Goal: Task Accomplishment & Management: Use online tool/utility

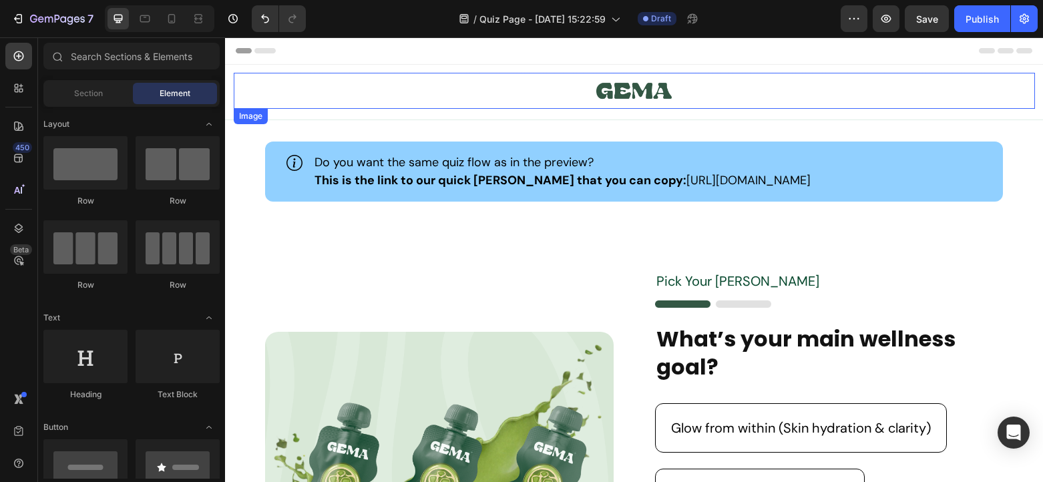
click at [471, 97] on link at bounding box center [634, 91] width 801 height 36
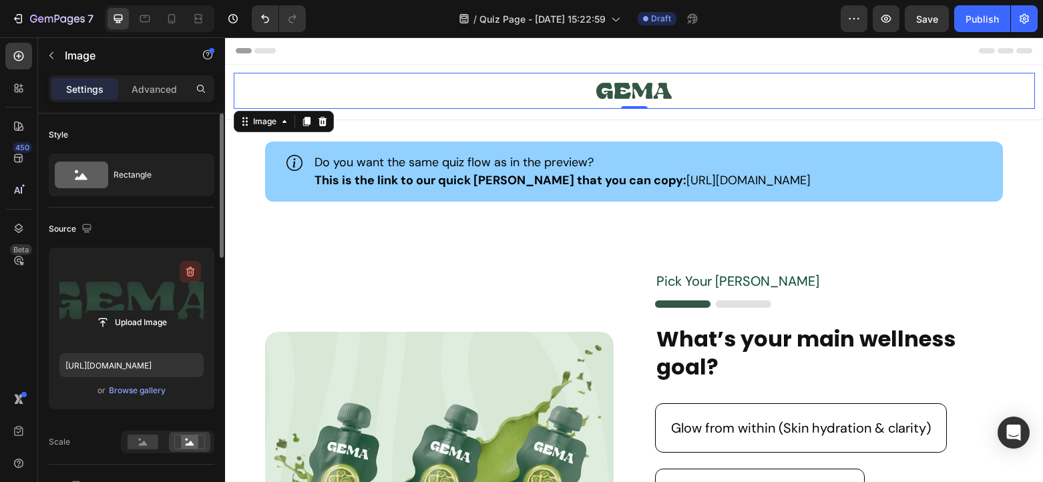
click at [192, 273] on icon "button" at bounding box center [190, 271] width 13 height 13
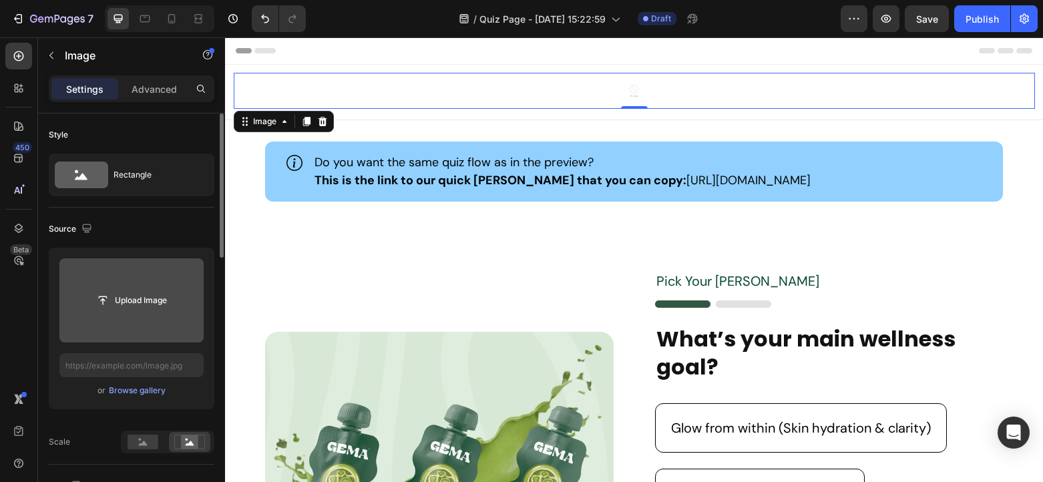
click at [148, 296] on input "file" at bounding box center [131, 300] width 92 height 23
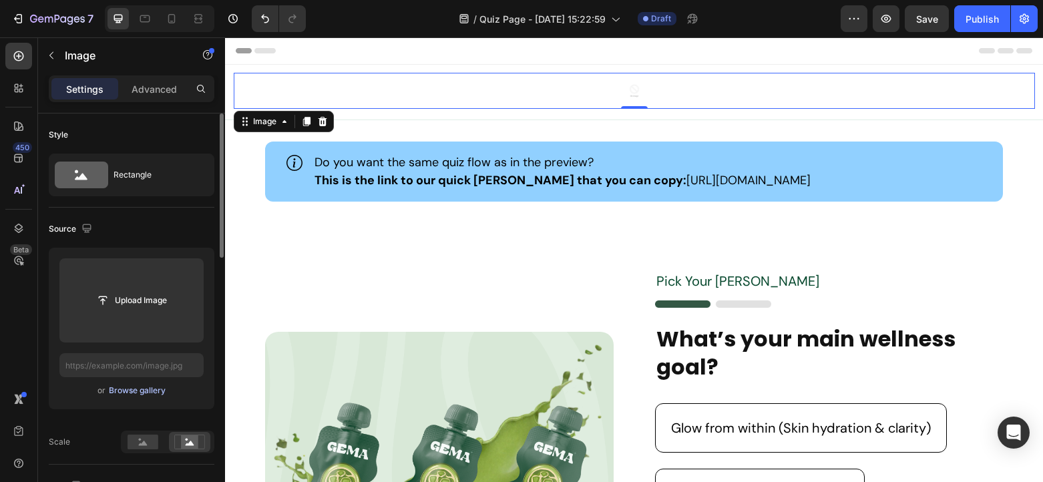
click at [136, 395] on div "Browse gallery" at bounding box center [137, 391] width 57 height 12
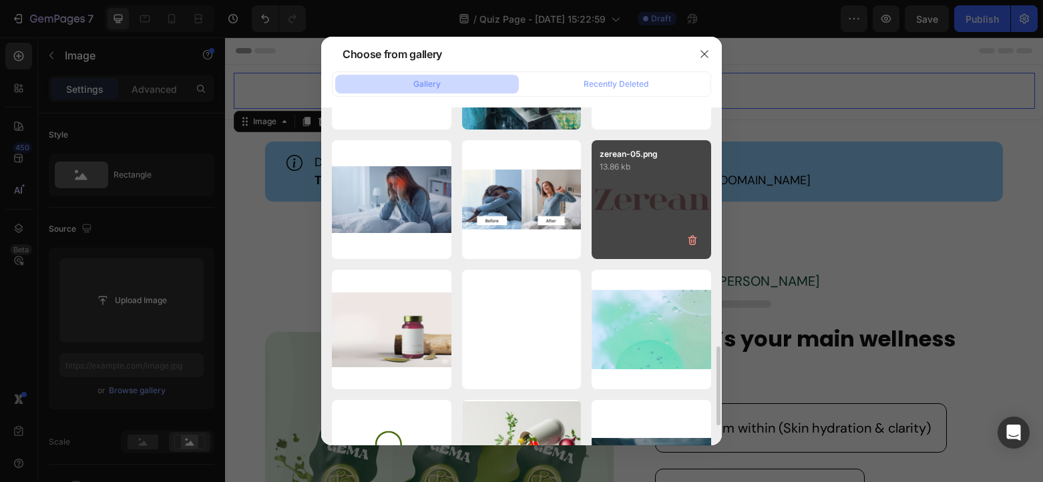
scroll to position [1103, 0]
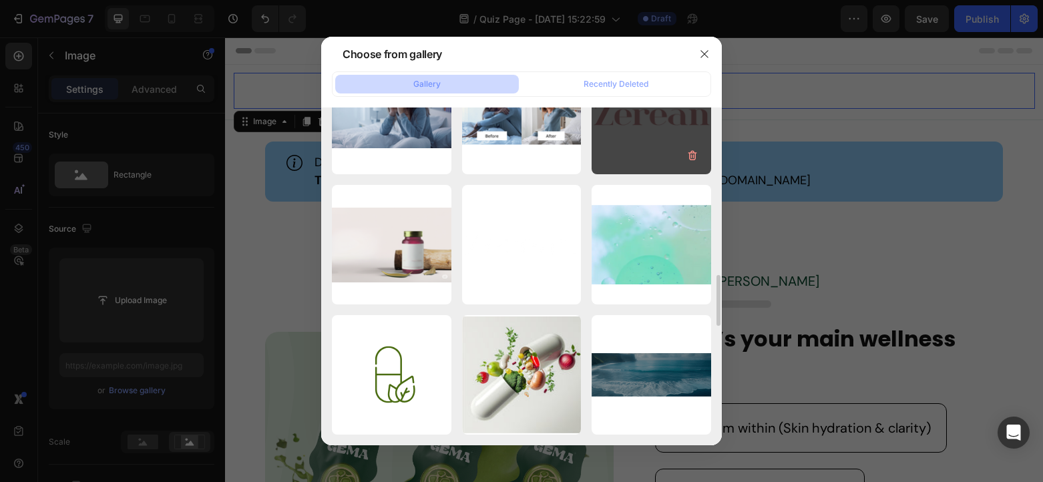
click at [644, 125] on div "zerean-05.png 13.86 kb" at bounding box center [652, 115] width 120 height 120
type input "https://cdn.shopify.com/s/files/1/0696/7617/1418/files/gempages_580860120641045…"
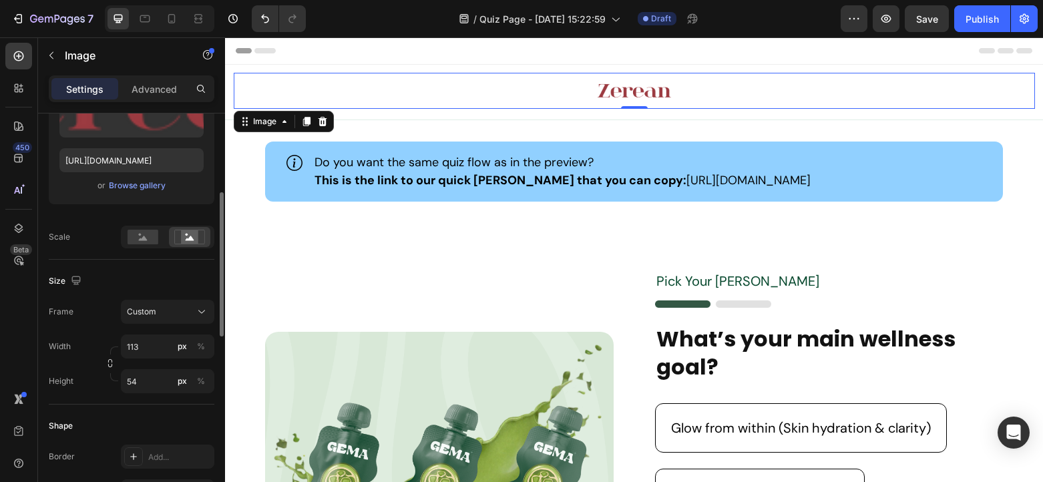
scroll to position [210, 0]
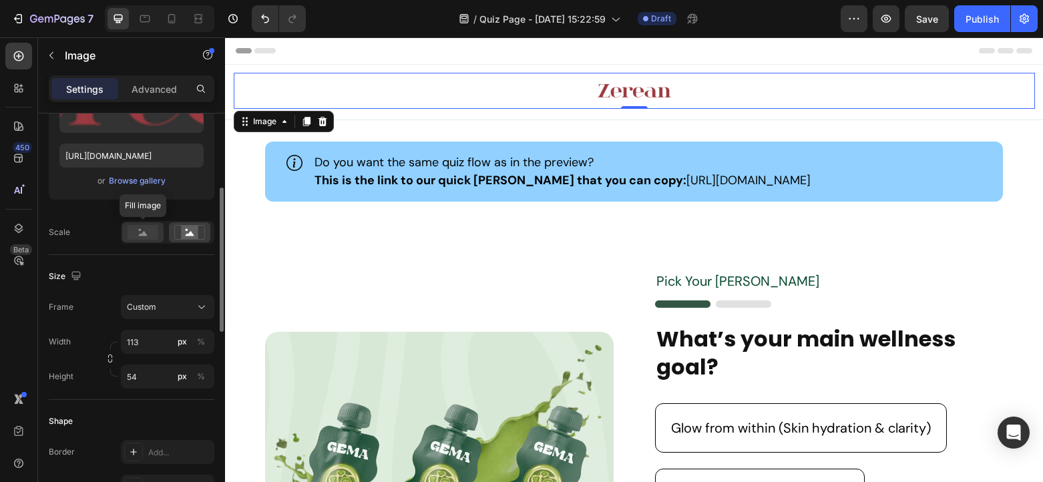
click at [141, 234] on icon at bounding box center [143, 233] width 9 height 5
click at [192, 234] on icon at bounding box center [190, 233] width 9 height 5
click at [716, 177] on p "This is the link to our quick step guide that you can copy: https://www.youtube…" at bounding box center [563, 181] width 496 height 18
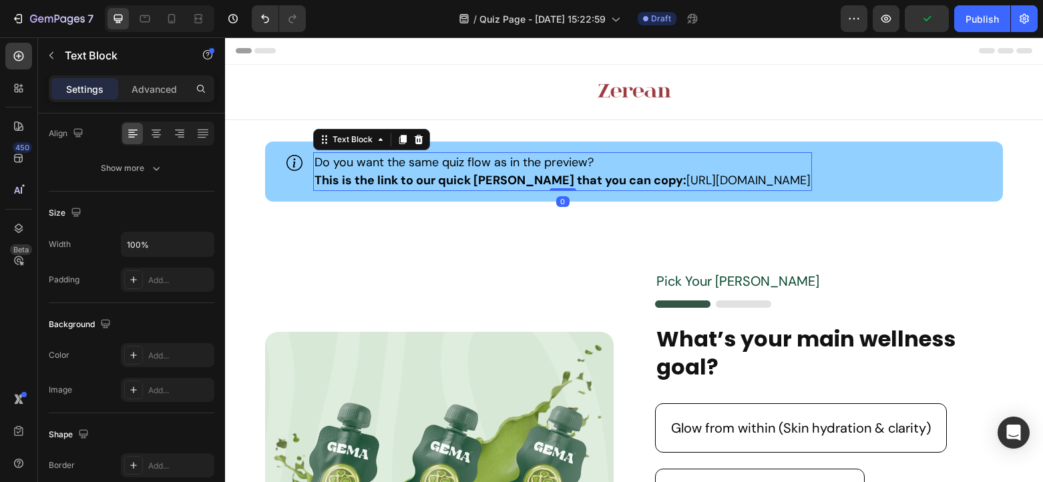
scroll to position [0, 0]
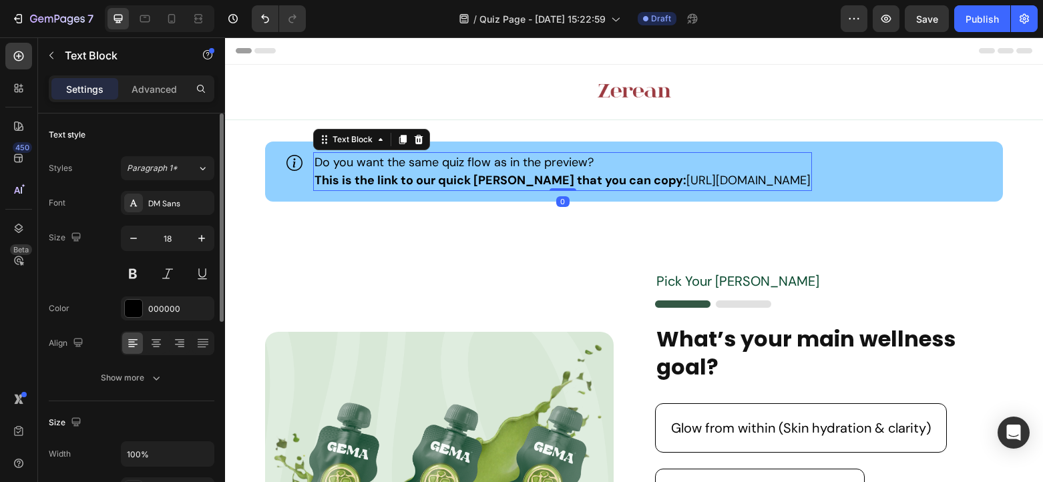
click at [709, 176] on p "This is the link to our quick step guide that you can copy: https://www.youtube…" at bounding box center [563, 181] width 496 height 18
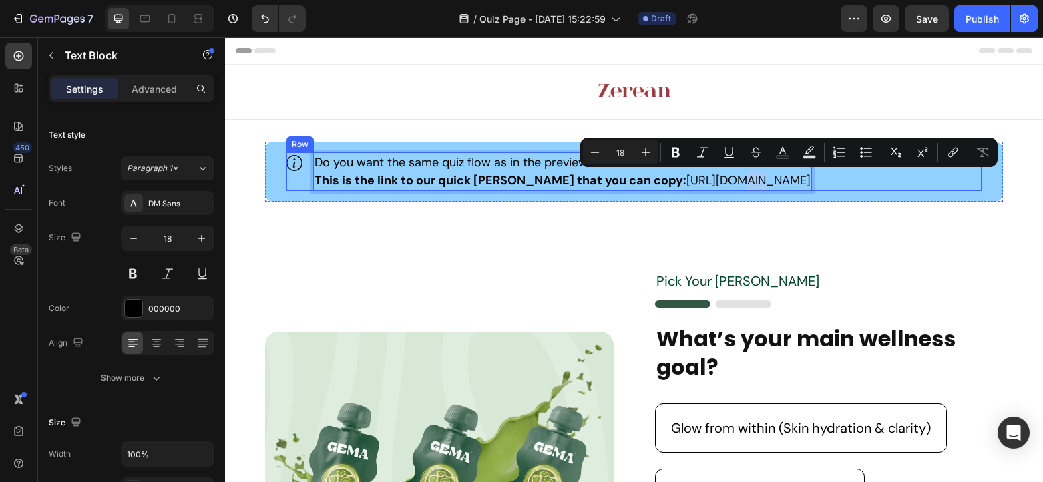
drag, startPoint x: 652, startPoint y: 182, endPoint x: 948, endPoint y: 178, distance: 296.5
click at [948, 178] on div "Icon Do you want the same quiz flow as in the preview? This is the link to our …" at bounding box center [634, 171] width 695 height 39
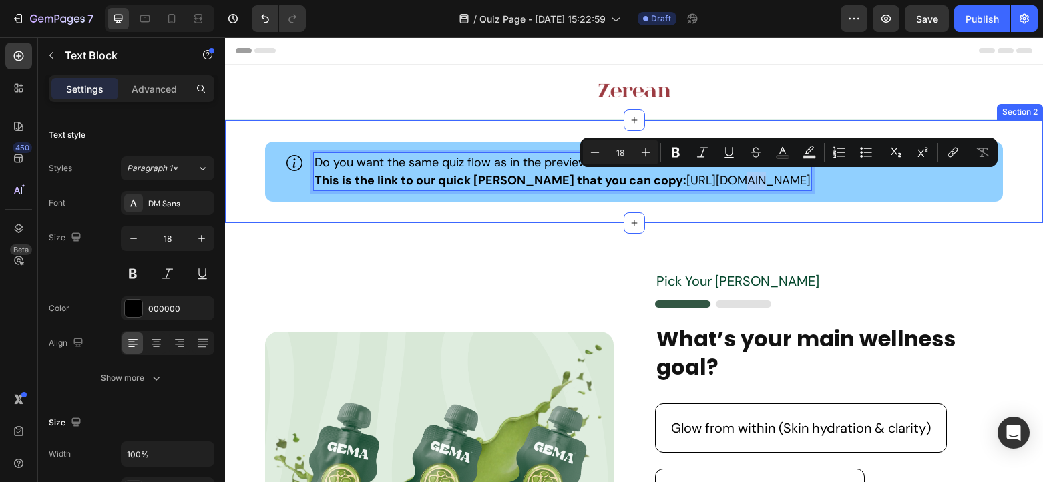
copy p "https://www.youtube.com/watch?v=YyEt6cGBgDE"
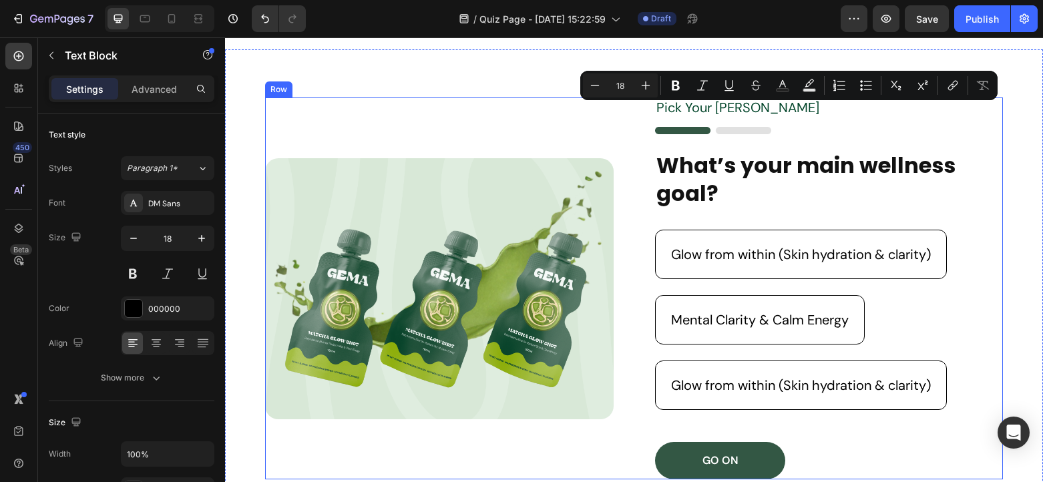
type input "16"
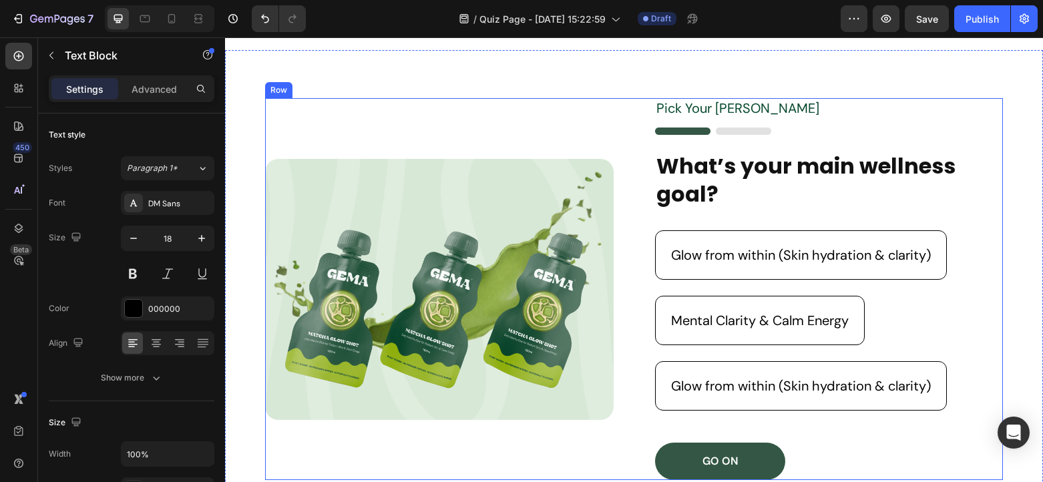
scroll to position [312, 0]
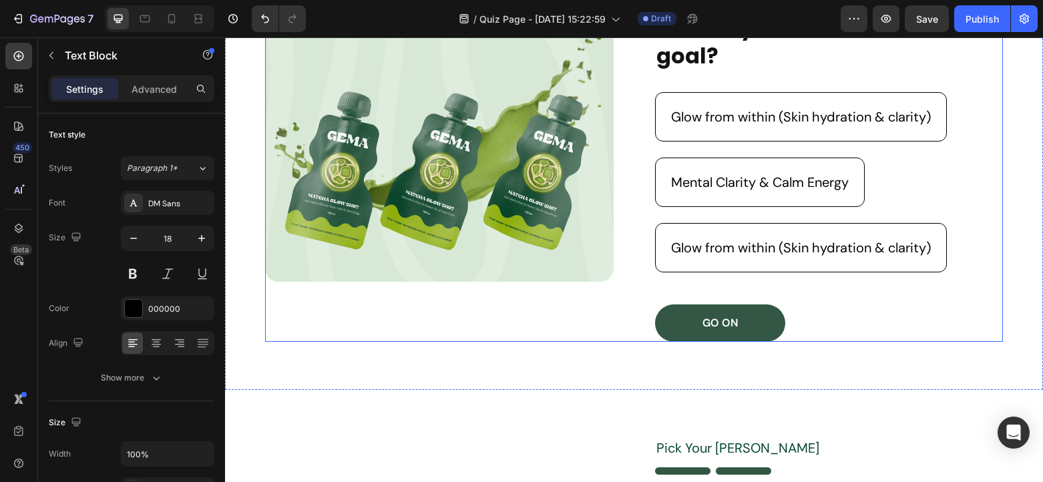
click at [498, 311] on div "Image" at bounding box center [439, 151] width 349 height 382
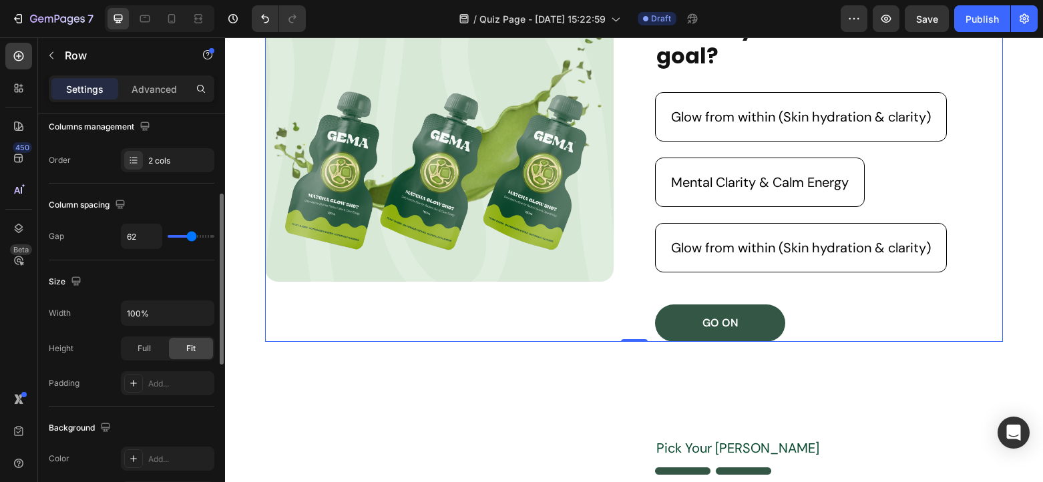
scroll to position [184, 0]
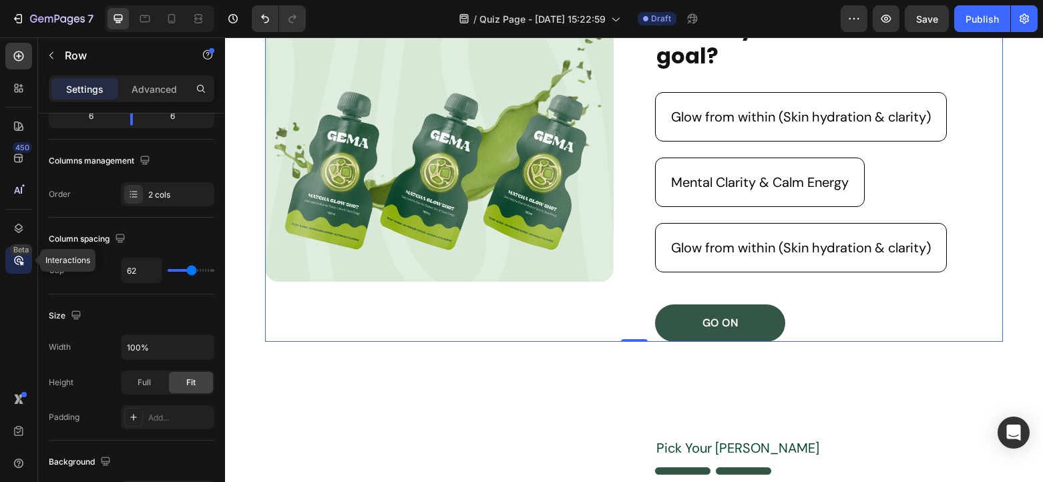
click at [19, 267] on div "Beta" at bounding box center [18, 260] width 27 height 27
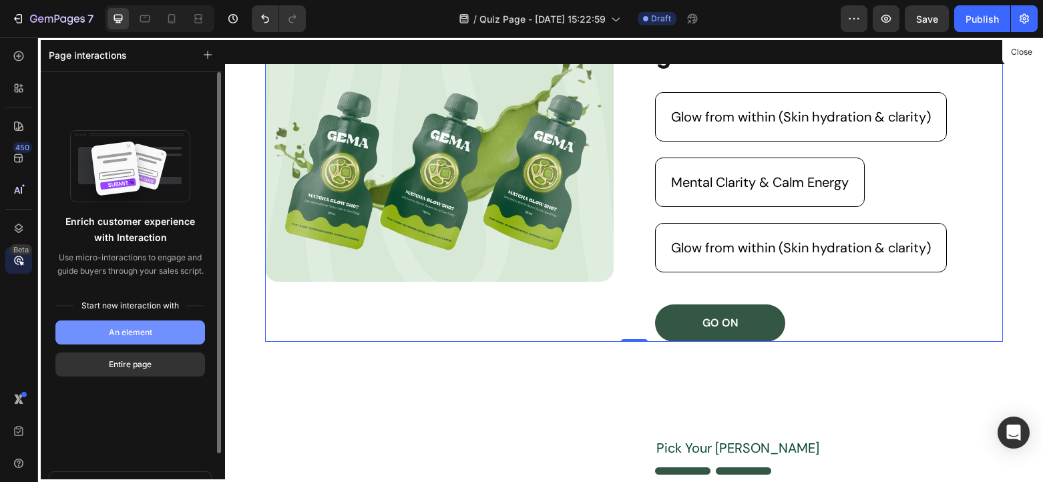
click at [122, 333] on div "An element" at bounding box center [130, 333] width 43 height 12
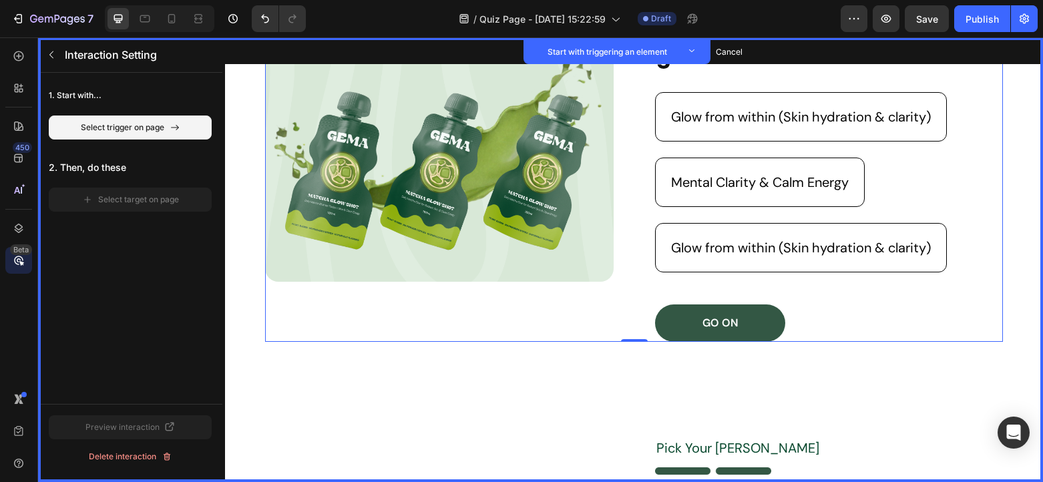
click at [138, 293] on div "1. Start with... Select trigger on page 2. Then, do these Select target on page" at bounding box center [130, 238] width 184 height 331
click at [144, 333] on div "1. Start with... Select trigger on page 2. Then, do these Select target on page" at bounding box center [130, 238] width 184 height 331
click at [143, 331] on div "1. Start with... Select trigger on page 2. Then, do these Select target on page" at bounding box center [130, 238] width 184 height 331
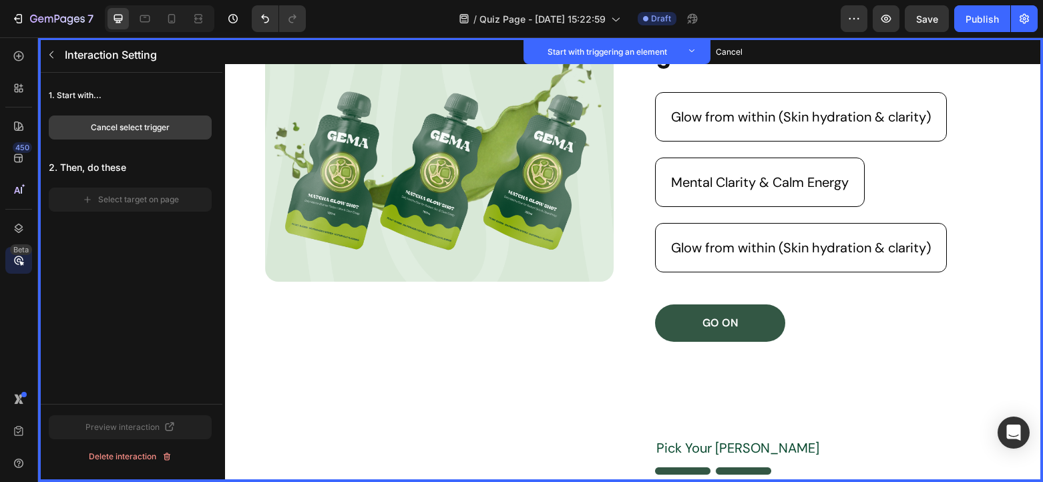
click at [151, 131] on div "Cancel select trigger" at bounding box center [130, 128] width 79 height 12
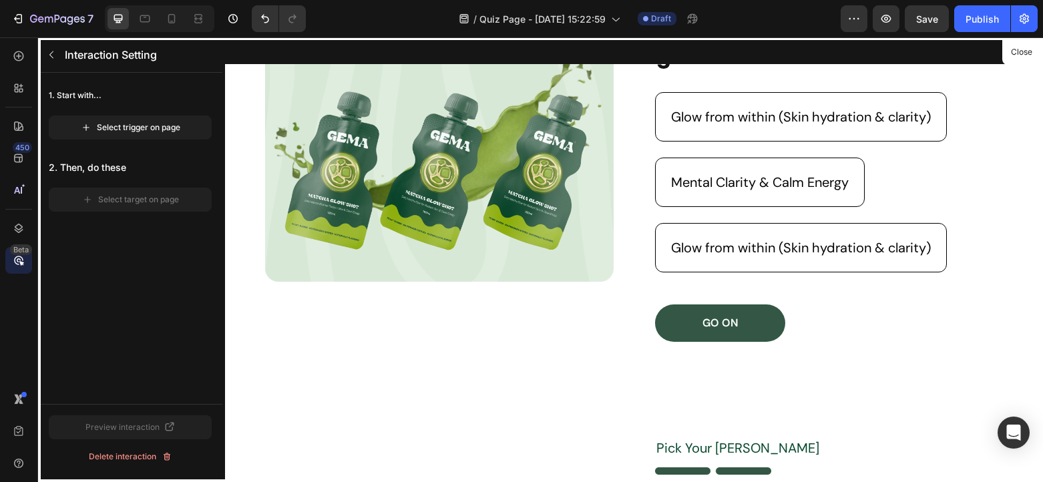
click at [736, 121] on div at bounding box center [634, 259] width 818 height 445
click at [729, 115] on div at bounding box center [634, 259] width 818 height 445
click at [170, 128] on div "Select trigger on page" at bounding box center [131, 128] width 100 height 12
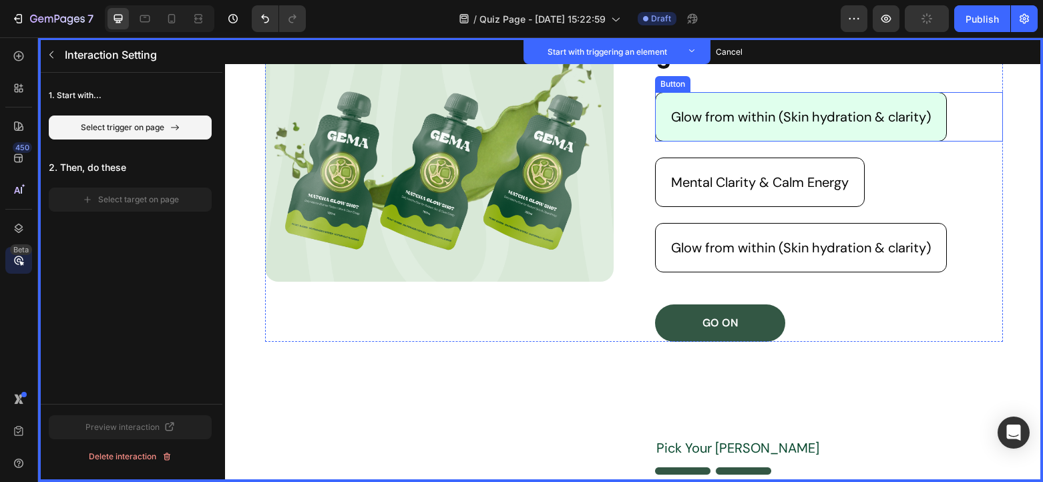
click at [755, 126] on button "Glow from within (Skin hydration & clarity)" at bounding box center [801, 116] width 292 height 49
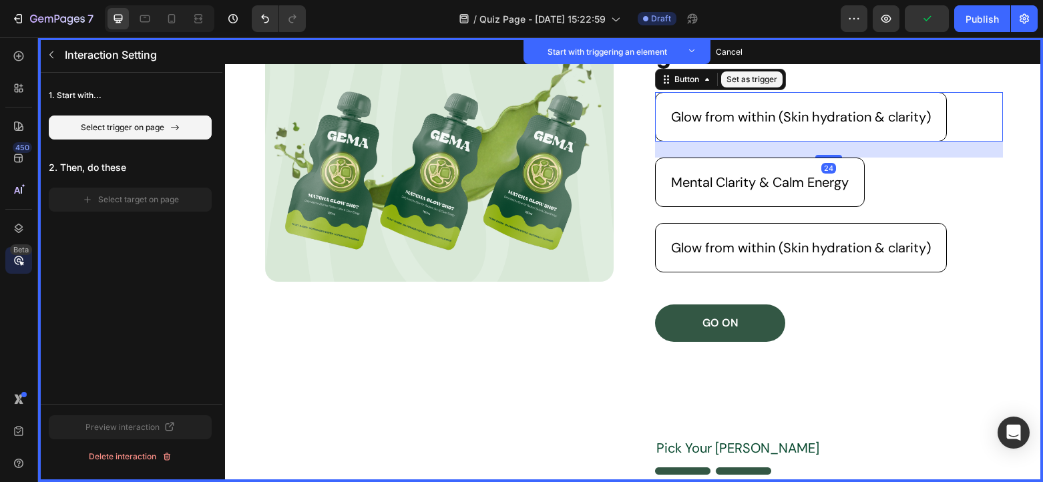
click at [749, 82] on button "Set as trigger" at bounding box center [751, 79] width 61 height 16
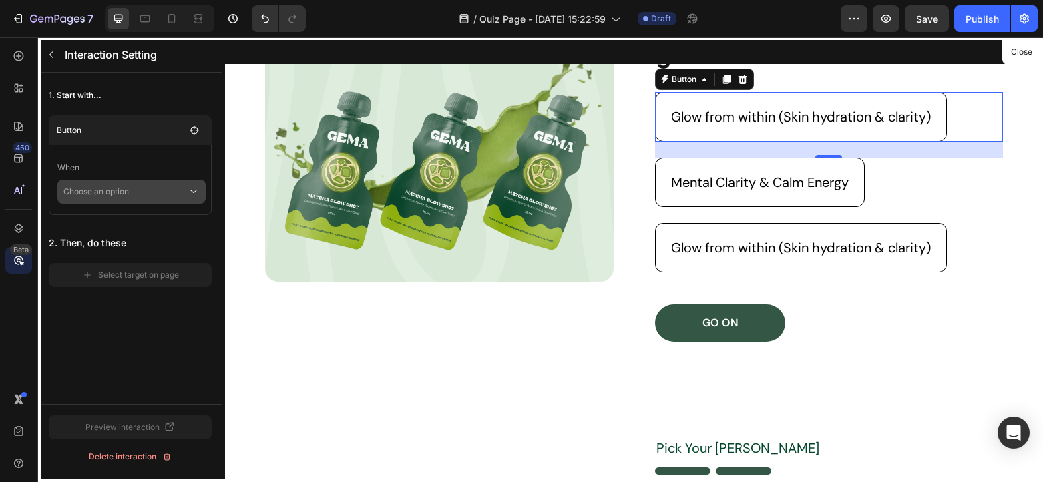
click at [140, 193] on p "Choose an option" at bounding box center [125, 192] width 124 height 24
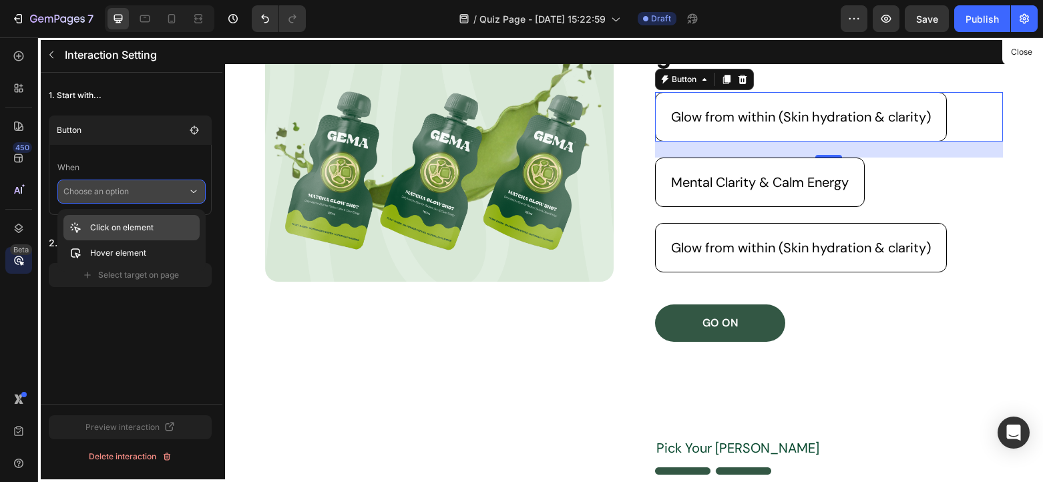
click at [139, 225] on p "Click on element" at bounding box center [121, 227] width 63 height 13
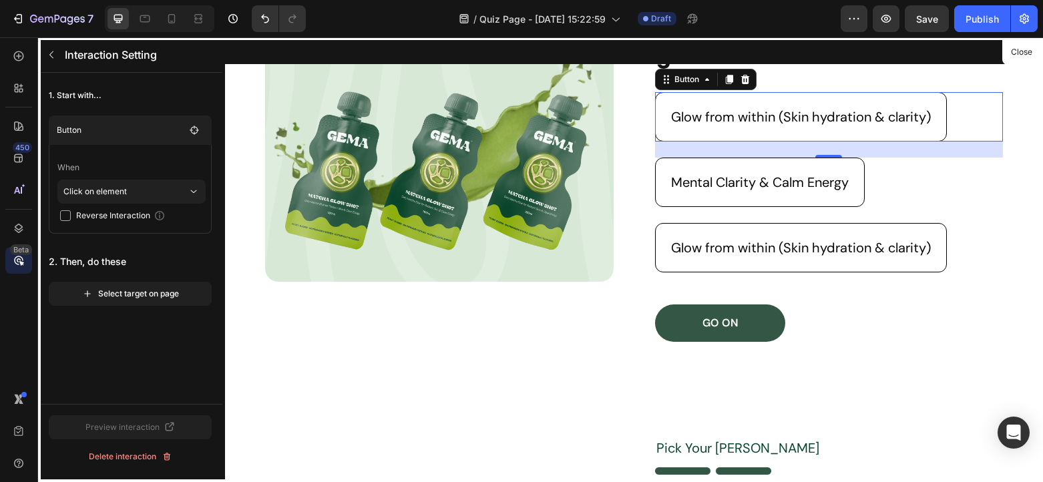
click at [133, 210] on span "Reverse Interaction" at bounding box center [113, 215] width 74 height 13
checkbox input "true"
click at [124, 295] on div "Select target on page" at bounding box center [130, 294] width 97 height 12
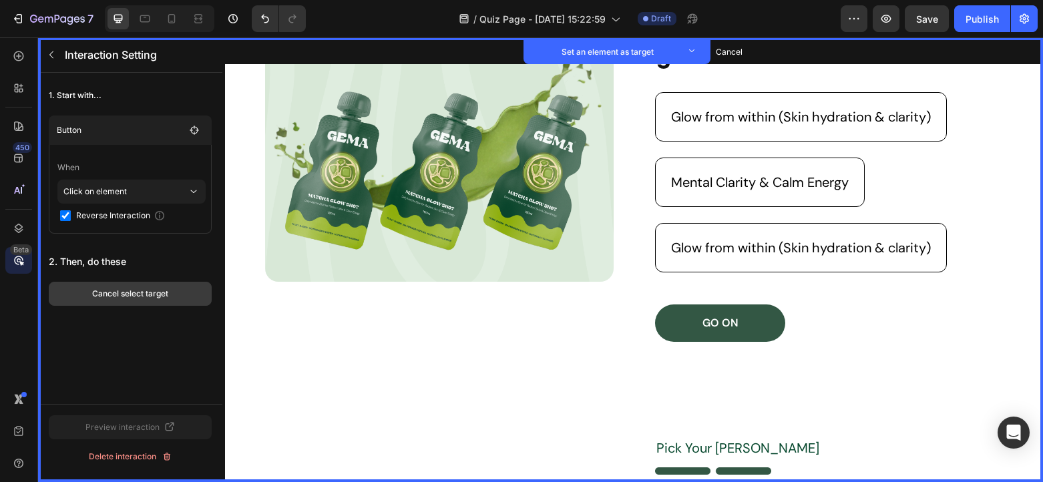
drag, startPoint x: 166, startPoint y: 299, endPoint x: 32, endPoint y: 226, distance: 152.1
click at [166, 299] on div "Cancel select target" at bounding box center [130, 294] width 76 height 12
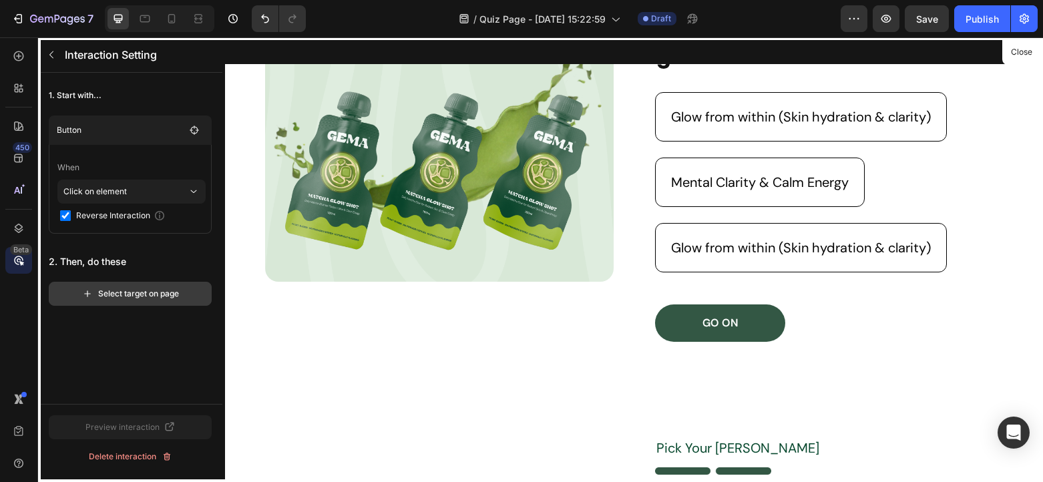
click at [168, 293] on div "Select target on page" at bounding box center [130, 294] width 97 height 12
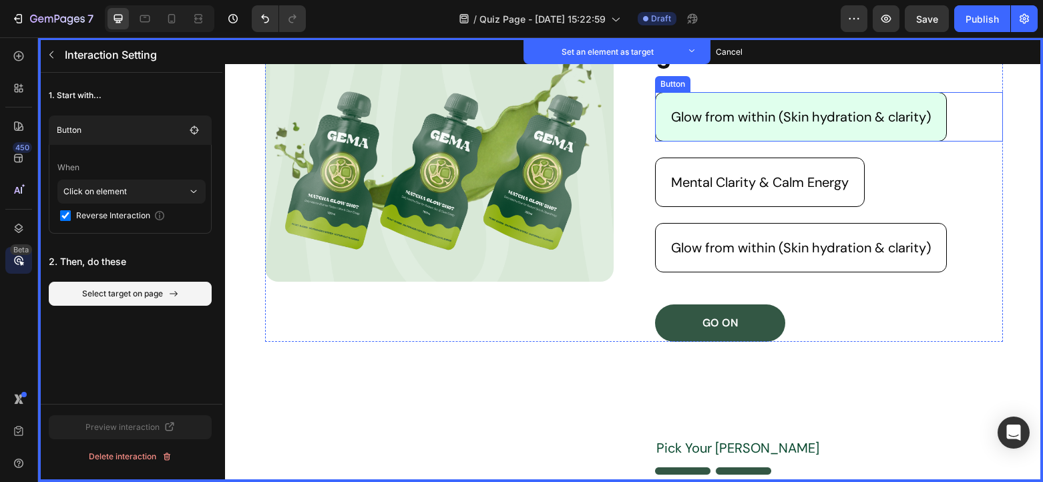
click at [719, 129] on button "Glow from within (Skin hydration & clarity)" at bounding box center [801, 116] width 292 height 49
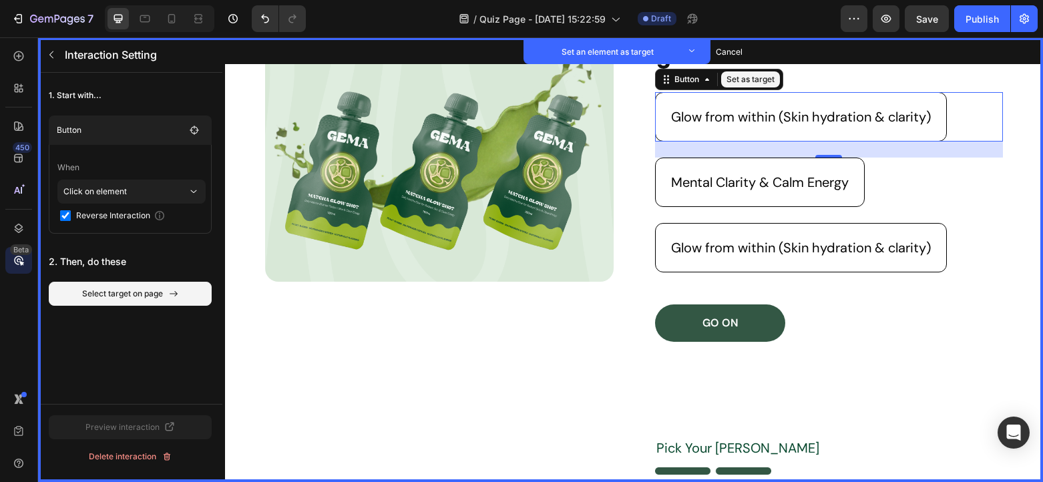
click at [738, 81] on button "Set as target" at bounding box center [750, 79] width 59 height 16
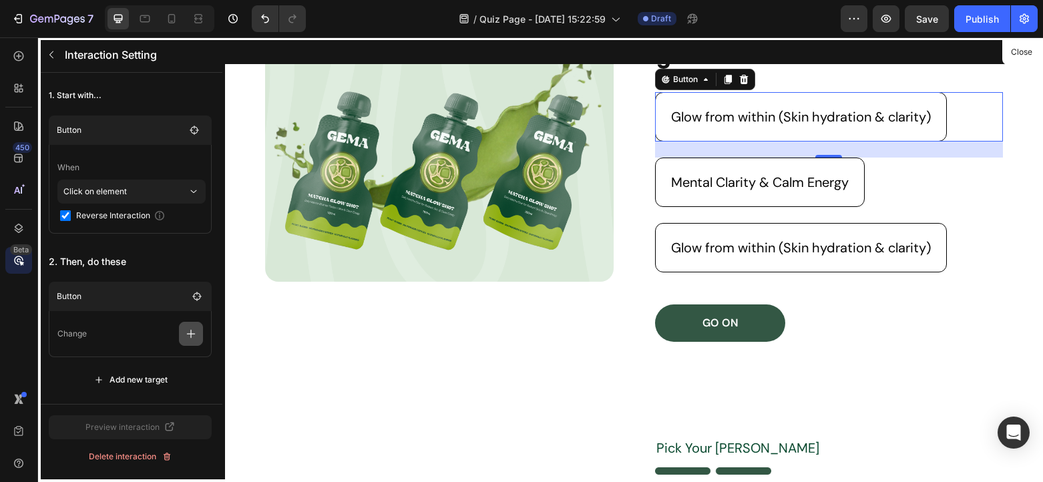
click at [200, 335] on button "button" at bounding box center [191, 334] width 24 height 24
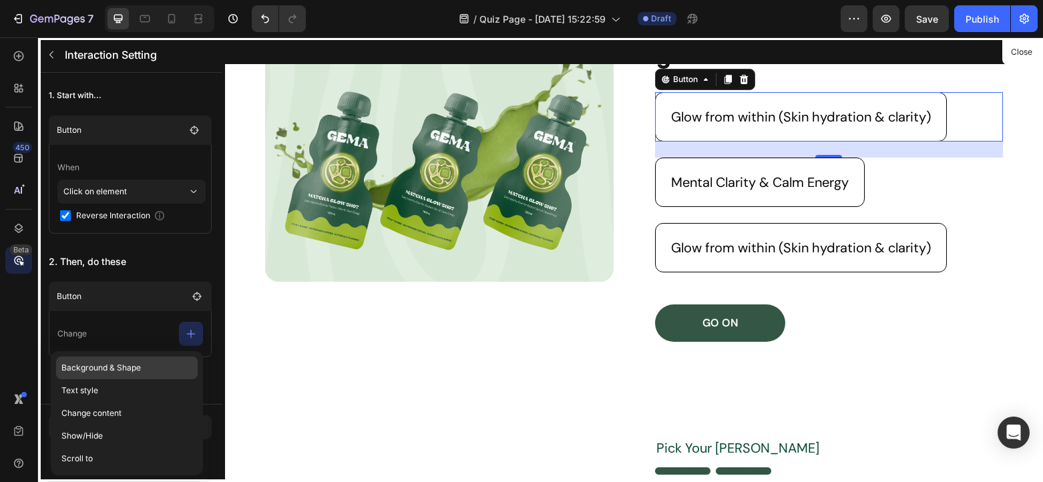
click at [168, 379] on p "Background & Shape" at bounding box center [127, 390] width 142 height 23
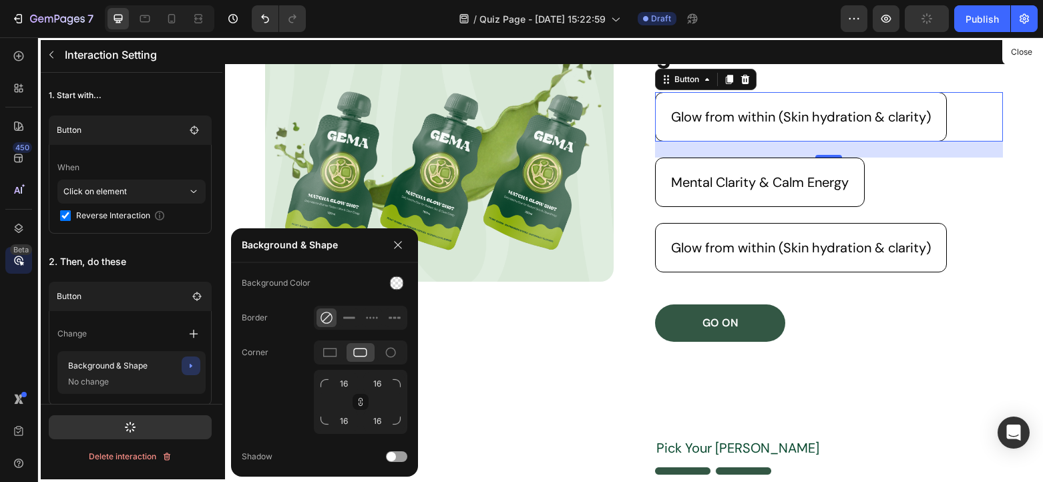
click at [307, 332] on div "Background Color Border Corner 16 16 16 16 Shadow" at bounding box center [325, 370] width 166 height 198
click at [327, 314] on icon at bounding box center [326, 317] width 13 height 13
click at [359, 357] on div at bounding box center [360, 352] width 27 height 19
click at [394, 285] on div at bounding box center [397, 283] width 14 height 14
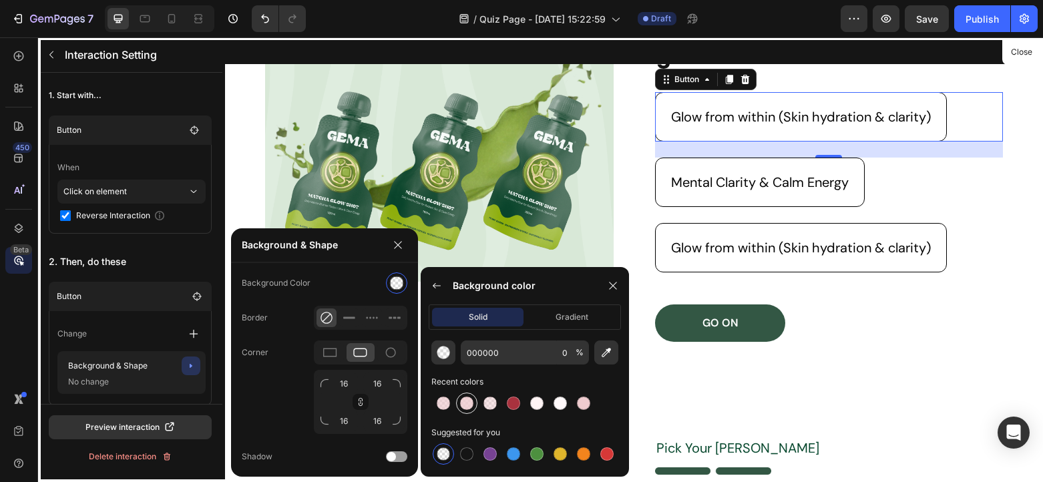
click at [472, 405] on div at bounding box center [466, 403] width 13 height 13
type input "EFCBCF"
type input "80"
click at [267, 371] on div "Corner 16 16 16 16" at bounding box center [325, 387] width 166 height 93
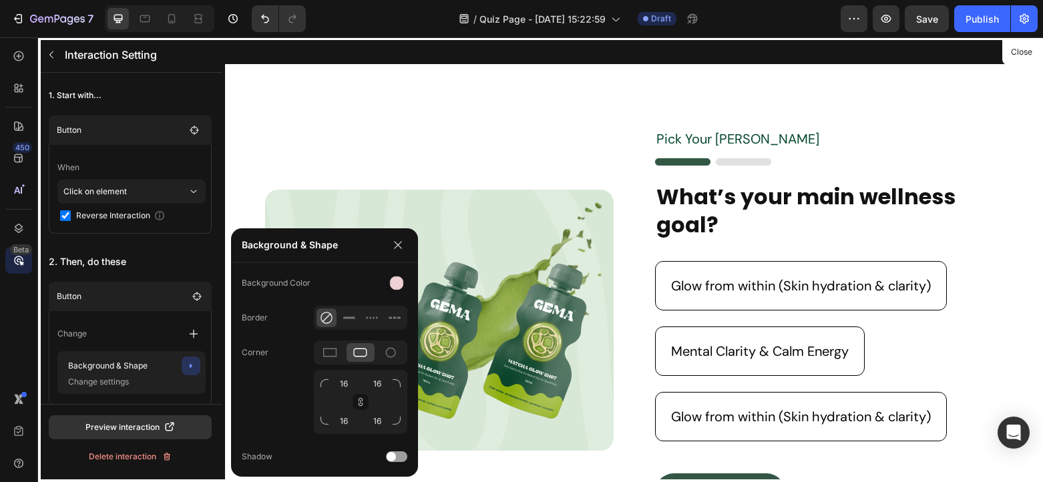
scroll to position [447, 0]
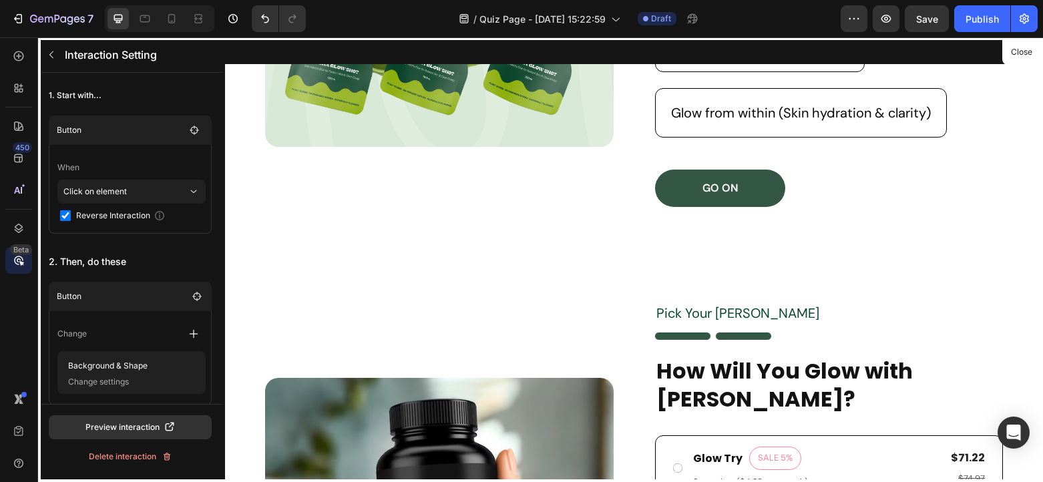
click at [624, 308] on div at bounding box center [634, 259] width 818 height 445
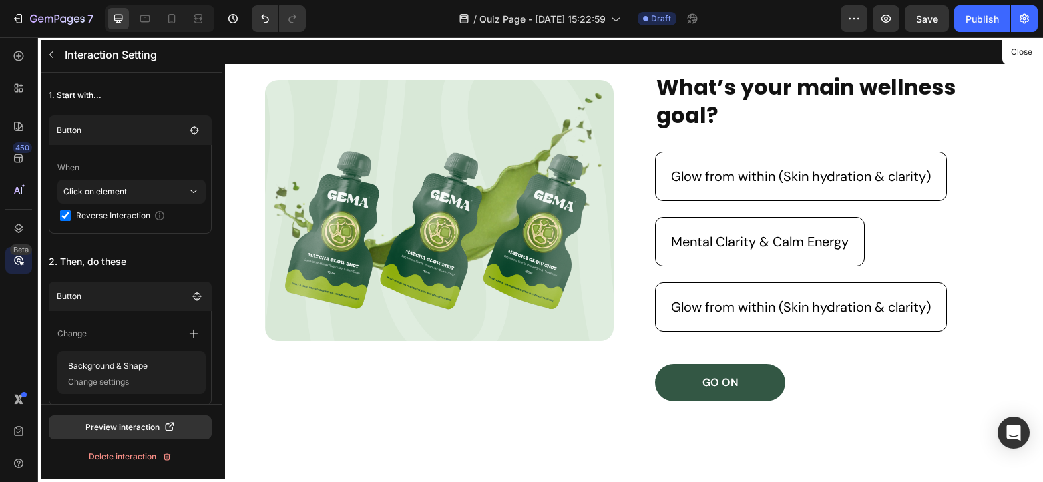
scroll to position [0, 0]
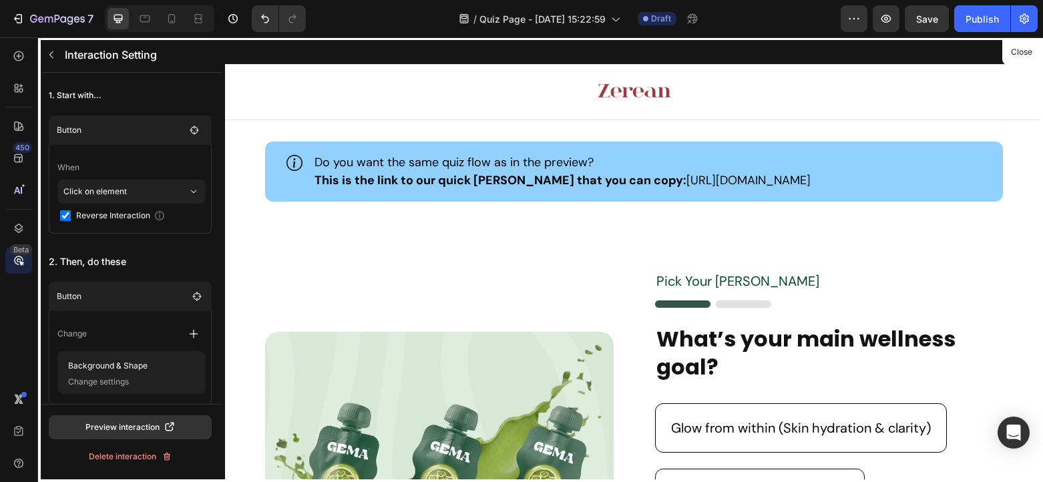
click at [609, 282] on div at bounding box center [634, 259] width 818 height 445
